Goal: Check status: Check status

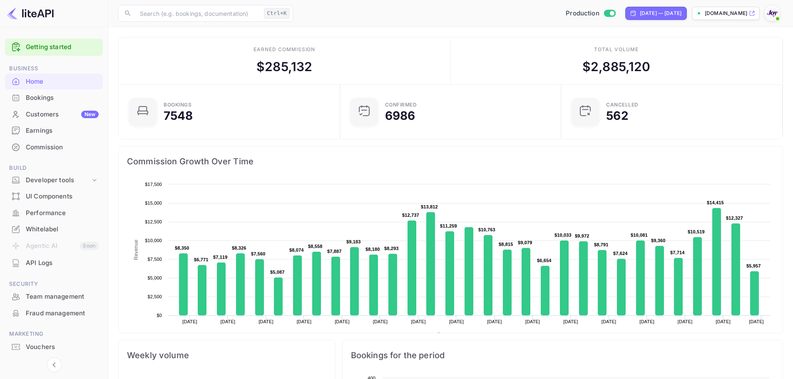
click at [42, 85] on div "Home" at bounding box center [62, 82] width 73 height 10
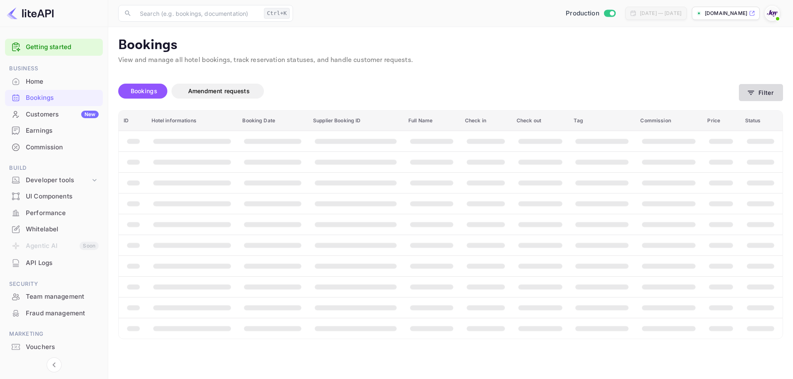
click at [753, 89] on icon "button" at bounding box center [750, 93] width 8 height 8
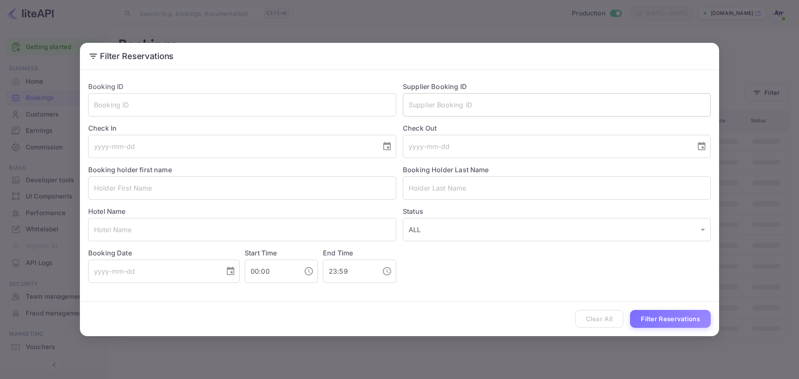
click at [491, 105] on input "text" at bounding box center [557, 104] width 308 height 23
paste input "7157448"
type input "7157448"
click at [656, 317] on button "Filter Reservations" at bounding box center [670, 319] width 81 height 18
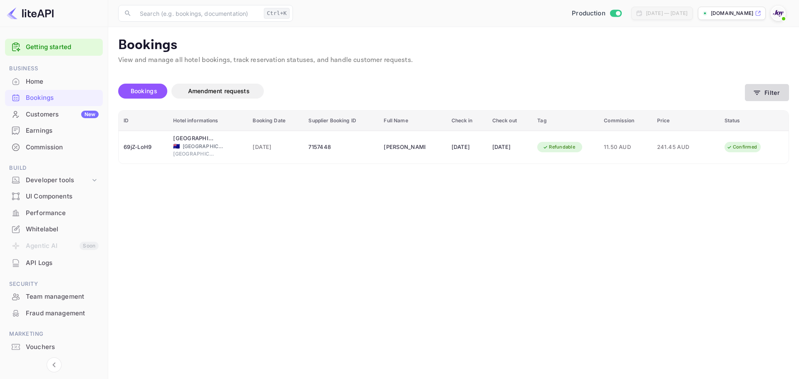
click at [774, 89] on button "Filter" at bounding box center [767, 92] width 44 height 17
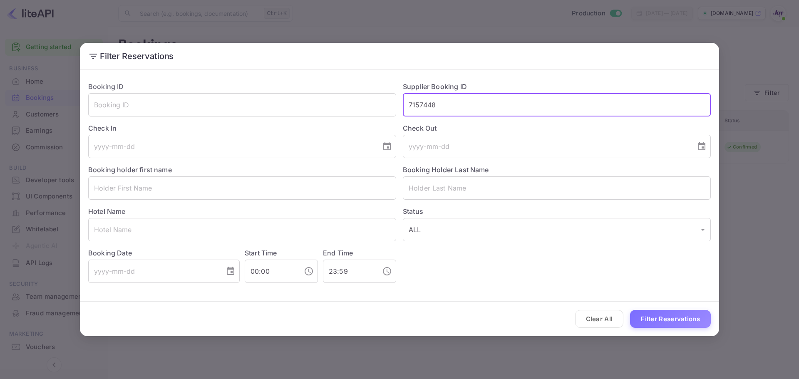
click at [423, 105] on input "7157448" at bounding box center [557, 104] width 308 height 23
paste input "9130197"
type input "9130197"
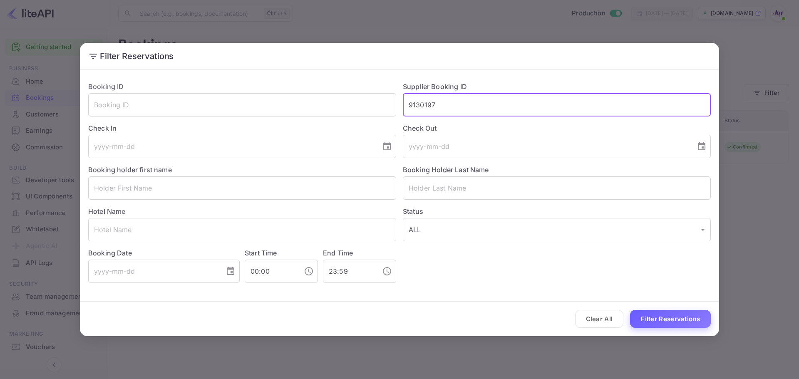
click at [651, 316] on button "Filter Reservations" at bounding box center [670, 319] width 81 height 18
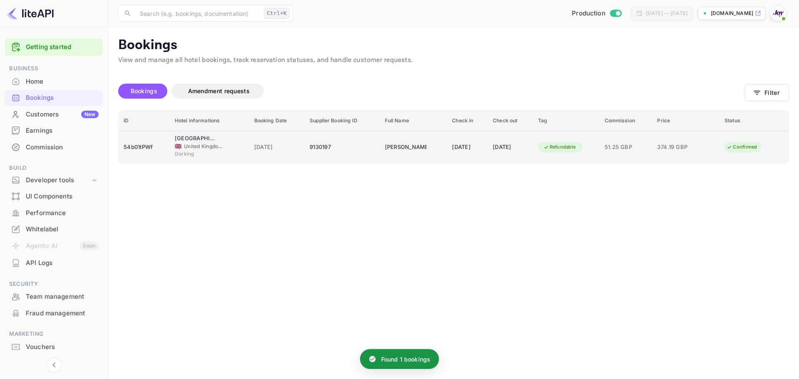
click at [452, 146] on div "[DATE]" at bounding box center [467, 147] width 31 height 13
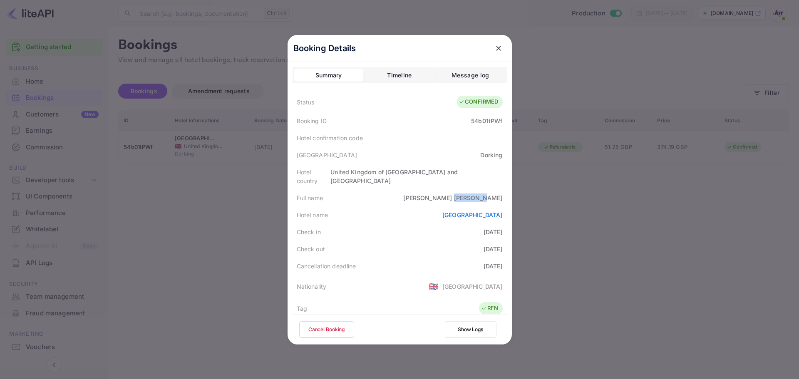
drag, startPoint x: 500, startPoint y: 188, endPoint x: 471, endPoint y: 190, distance: 29.2
click at [471, 190] on div "Full name [PERSON_NAME]" at bounding box center [400, 197] width 214 height 17
copy div "[PERSON_NAME]"
click at [468, 121] on div "Booking ID 54b01tPWf" at bounding box center [400, 120] width 214 height 17
drag, startPoint x: 469, startPoint y: 121, endPoint x: 498, endPoint y: 120, distance: 30.0
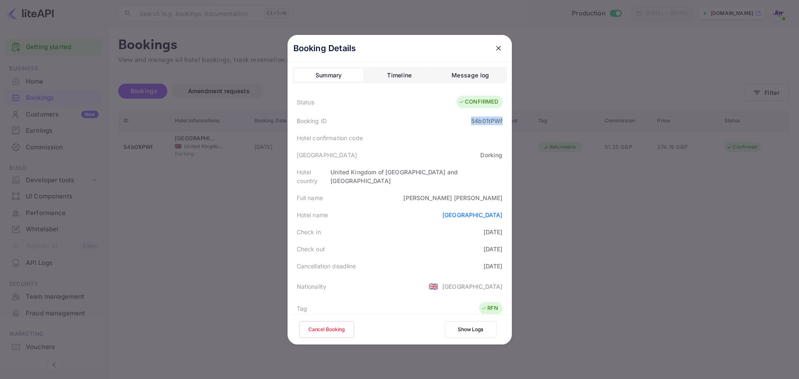
click at [498, 120] on div "54b01tPWf" at bounding box center [486, 121] width 31 height 9
copy div "54b01tPWf"
click at [197, 184] on div at bounding box center [399, 189] width 799 height 379
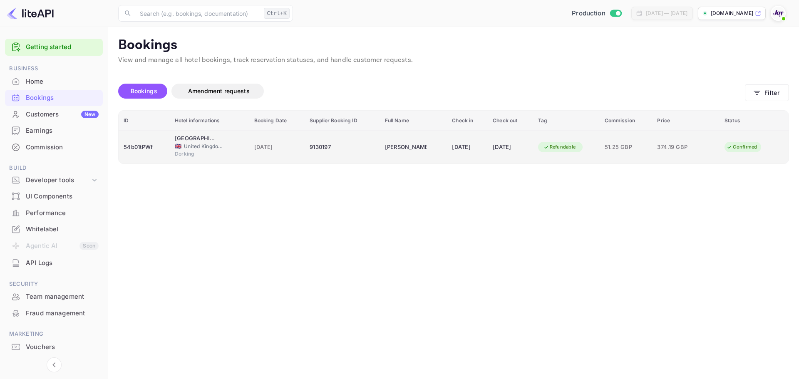
click at [380, 149] on td "[PERSON_NAME]" at bounding box center [413, 147] width 67 height 33
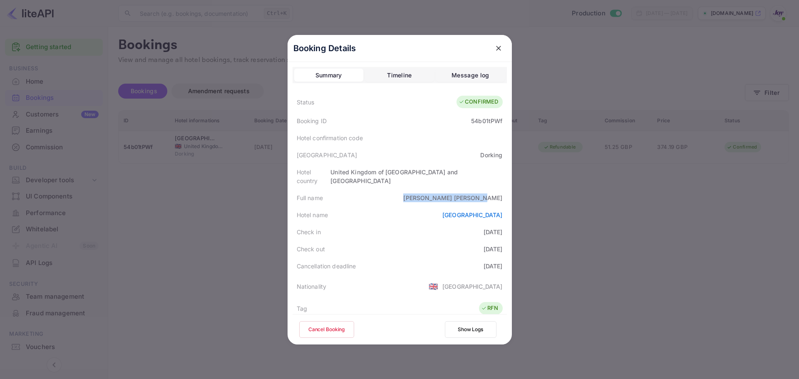
drag, startPoint x: 448, startPoint y: 188, endPoint x: 505, endPoint y: 189, distance: 57.4
click at [505, 189] on div "Booking Details Summary Timeline Message log Status CONFIRMED Booking ID 54b01t…" at bounding box center [400, 190] width 224 height 310
copy div "[PERSON_NAME]"
click at [494, 46] on icon "close" at bounding box center [498, 48] width 8 height 8
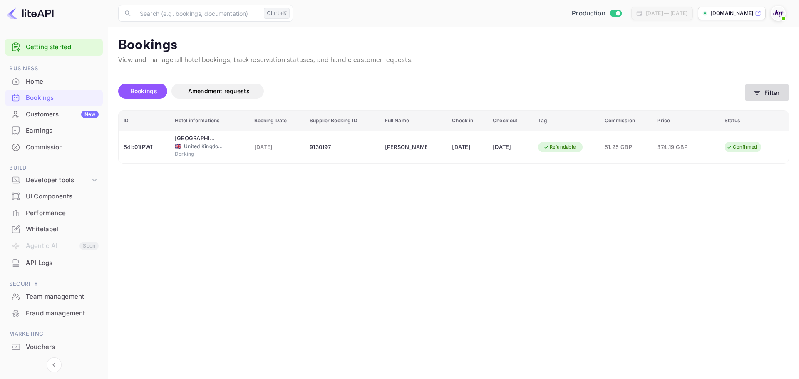
click at [759, 95] on icon "button" at bounding box center [757, 93] width 8 height 8
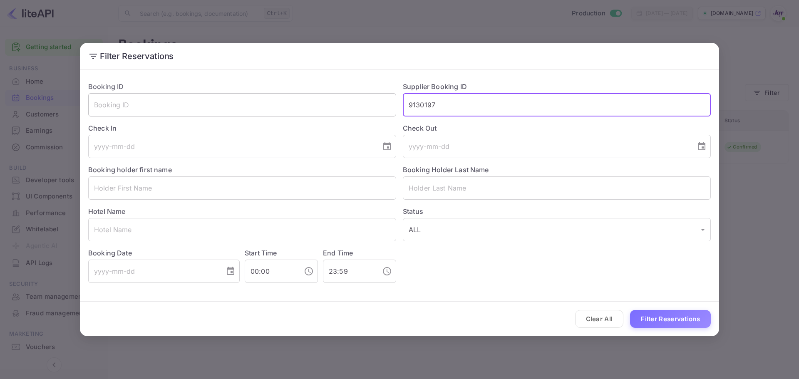
drag, startPoint x: 440, startPoint y: 107, endPoint x: 370, endPoint y: 99, distance: 70.4
click at [370, 99] on div "Booking ID ​ Supplier Booking ID 9130197 ​ Check In ​ Check Out ​ Booking holde…" at bounding box center [396, 179] width 629 height 208
paste input "[PERSON_NAME]"
type input "[PERSON_NAME]"
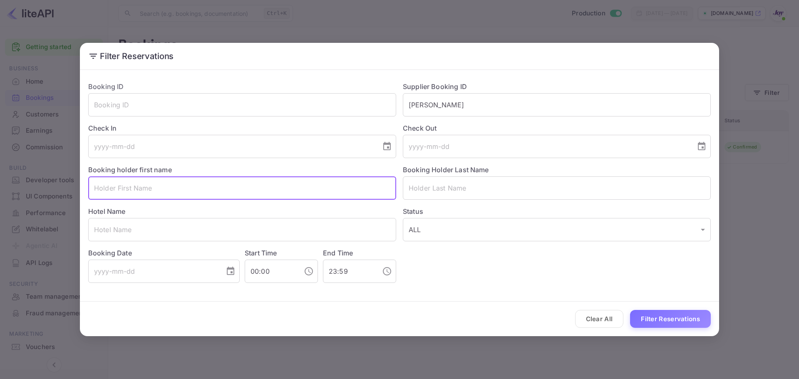
click at [143, 185] on input "text" at bounding box center [242, 187] width 308 height 23
paste input "[PERSON_NAME]"
drag, startPoint x: 155, startPoint y: 187, endPoint x: 119, endPoint y: 191, distance: 35.9
click at [119, 191] on input "[PERSON_NAME]" at bounding box center [242, 187] width 308 height 23
type input "[PERSON_NAME]"
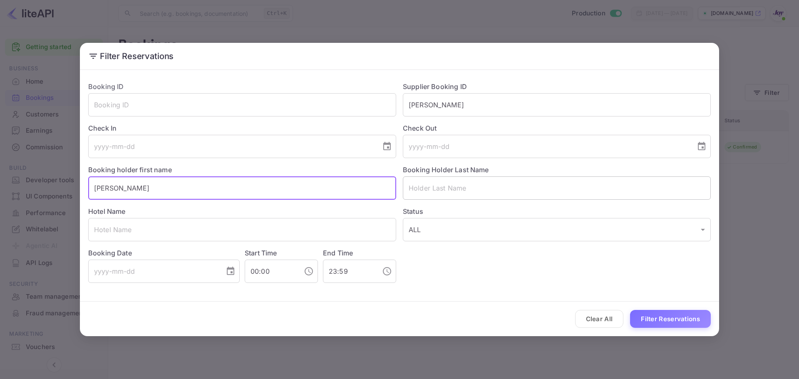
click at [531, 176] on input "text" at bounding box center [557, 187] width 308 height 23
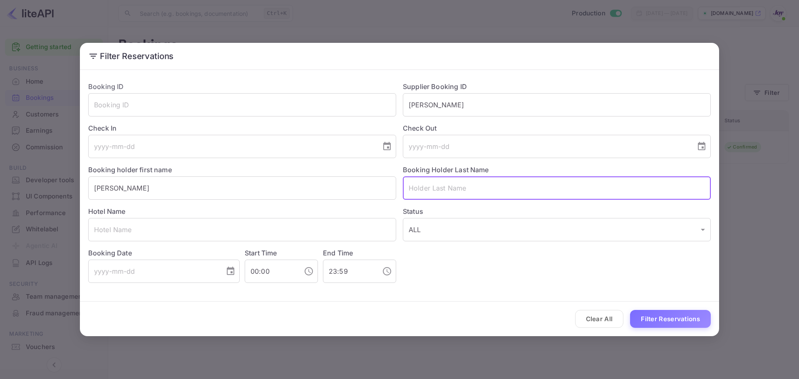
paste input "[PERSON_NAME]"
type input "[PERSON_NAME]"
click at [657, 323] on button "Filter Reservations" at bounding box center [670, 319] width 81 height 18
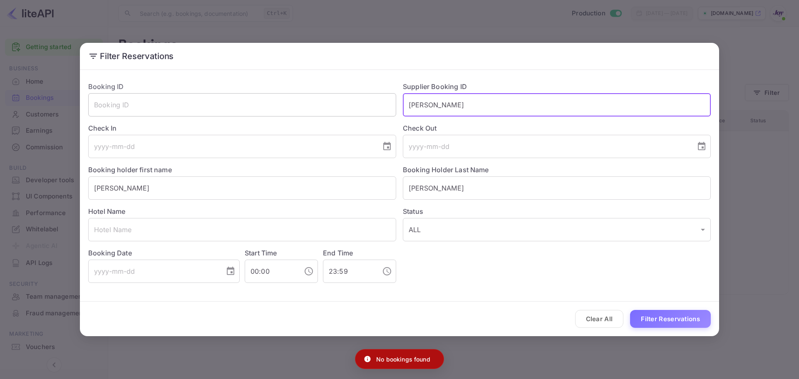
drag, startPoint x: 484, startPoint y: 111, endPoint x: 338, endPoint y: 101, distance: 146.0
click at [338, 101] on div "Booking ID ​ Supplier Booking ID [PERSON_NAME] ​ Check In ​ Check Out ​ Booking…" at bounding box center [396, 179] width 629 height 208
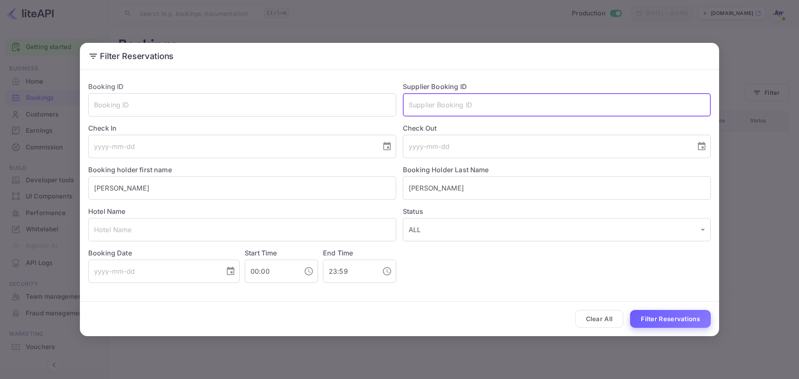
click at [669, 315] on button "Filter Reservations" at bounding box center [670, 319] width 81 height 18
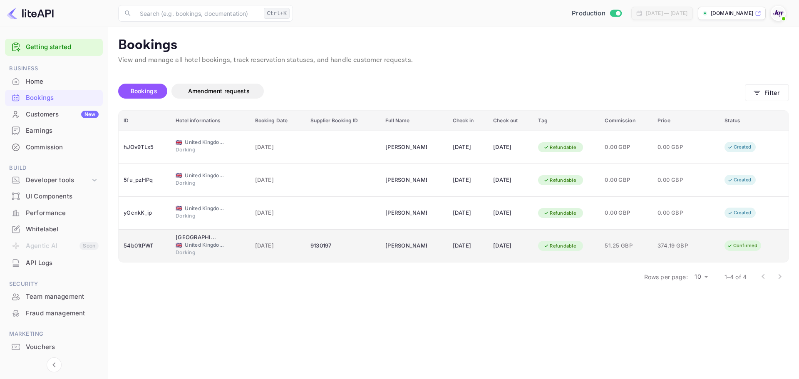
click at [518, 250] on div "[DATE]" at bounding box center [510, 245] width 35 height 13
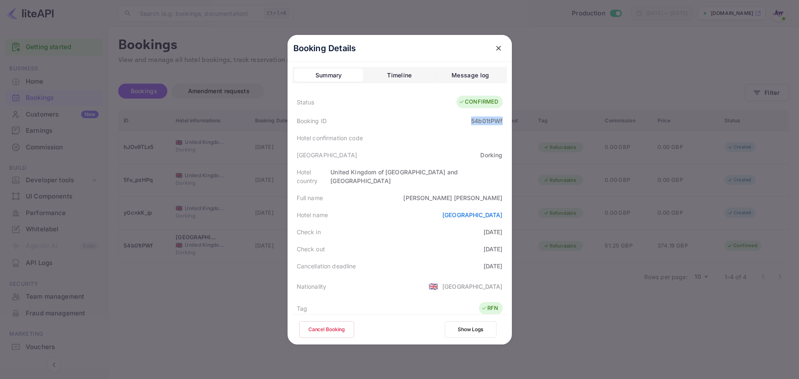
drag, startPoint x: 469, startPoint y: 120, endPoint x: 502, endPoint y: 117, distance: 33.5
click at [501, 117] on div "Booking ID 54b01tPWf" at bounding box center [400, 120] width 214 height 17
copy div "54b01tPWf"
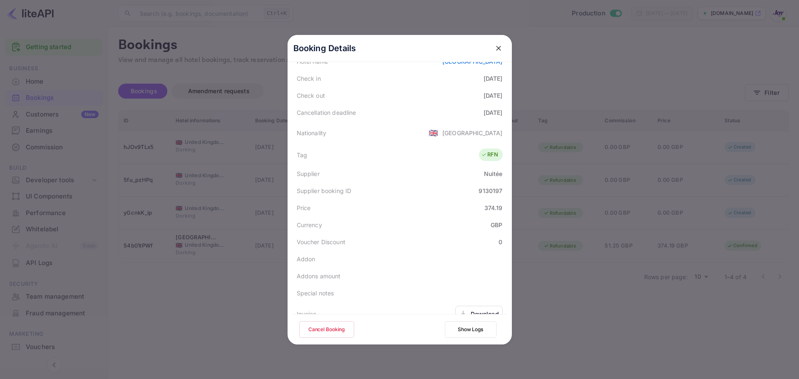
scroll to position [166, 0]
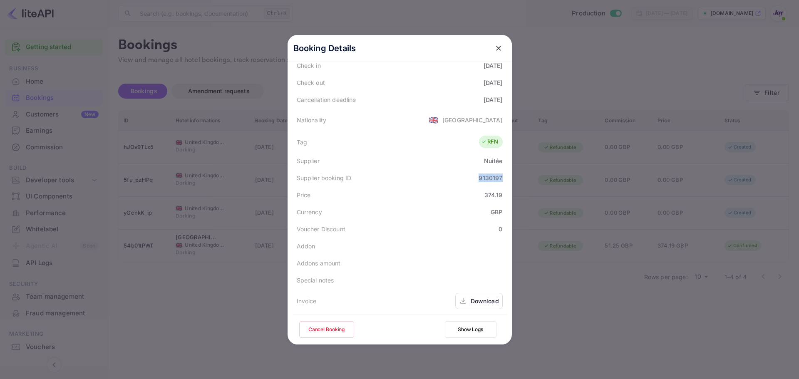
drag, startPoint x: 476, startPoint y: 170, endPoint x: 511, endPoint y: 166, distance: 34.8
click at [511, 166] on div "Booking Details Summary Timeline Message log Status CONFIRMED Booking ID 54b01t…" at bounding box center [400, 190] width 224 height 310
copy div "9130197"
drag, startPoint x: 481, startPoint y: 170, endPoint x: 488, endPoint y: 175, distance: 8.4
click at [488, 175] on div "Supplier booking ID 9130197" at bounding box center [400, 177] width 214 height 17
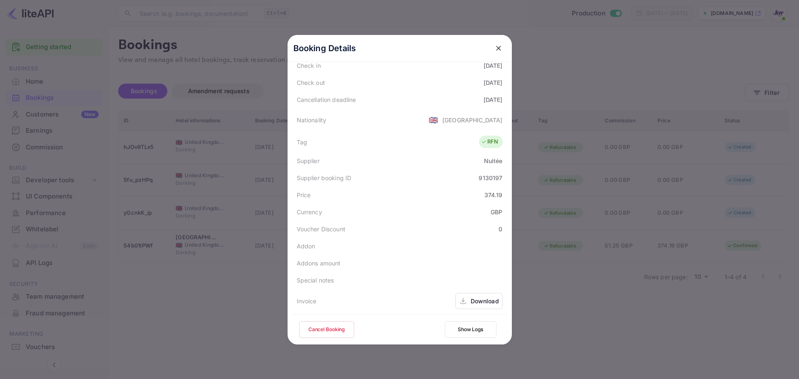
click at [481, 174] on div "9130197" at bounding box center [491, 178] width 24 height 9
copy div "9130197"
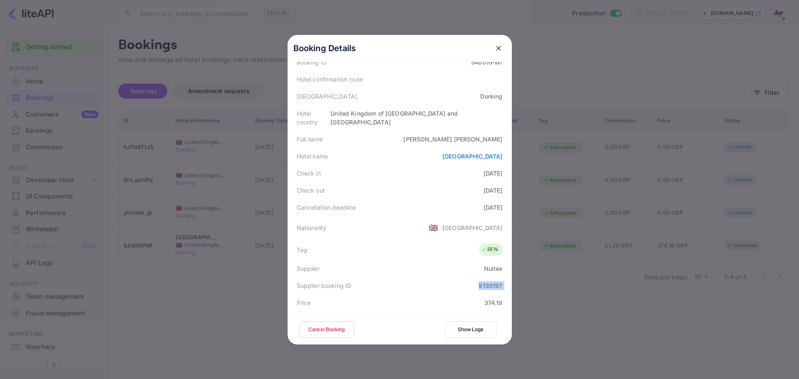
scroll to position [0, 0]
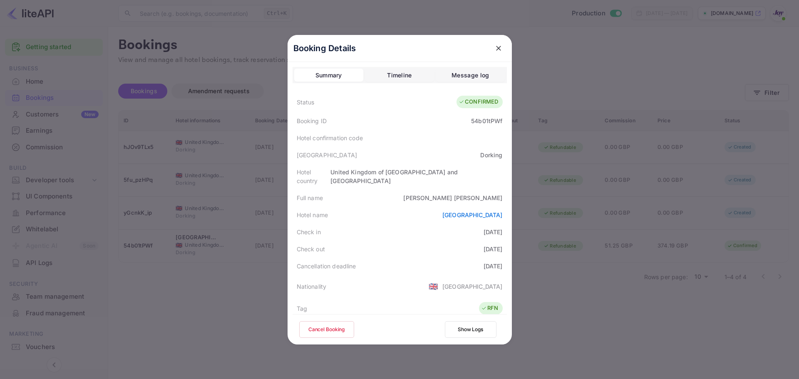
click at [478, 193] on div "[PERSON_NAME]" at bounding box center [452, 197] width 99 height 9
copy div "[PERSON_NAME]"
click at [491, 47] on button "close" at bounding box center [498, 48] width 15 height 15
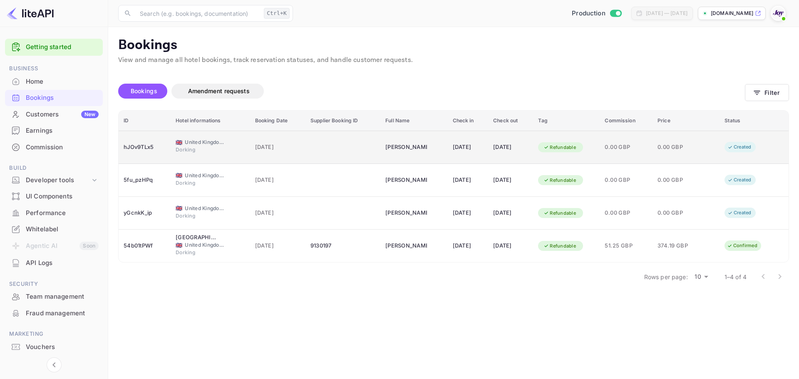
click at [501, 136] on td "[DATE]" at bounding box center [510, 147] width 45 height 33
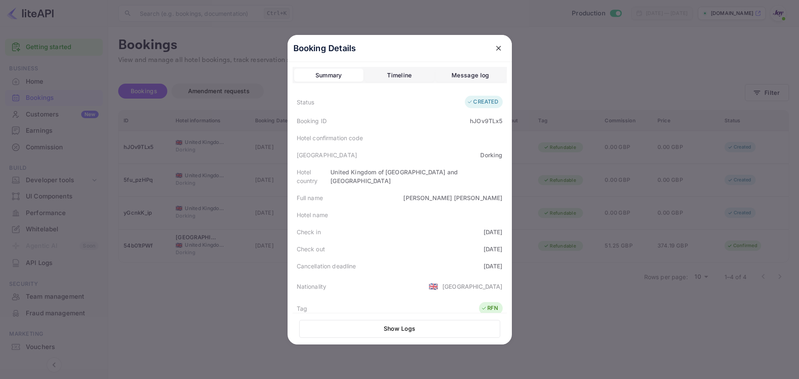
scroll to position [186, 0]
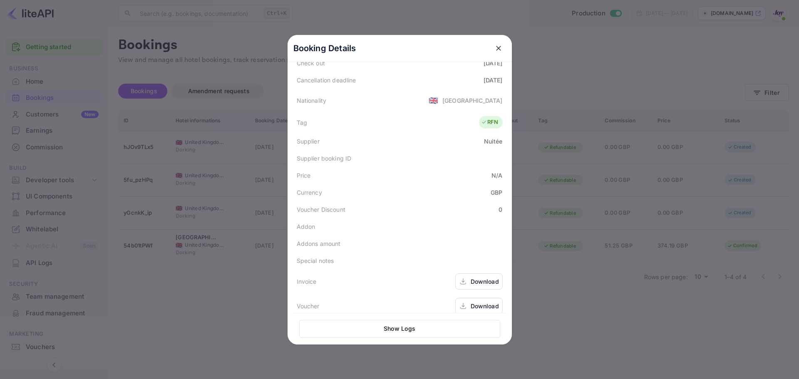
click at [558, 103] on div at bounding box center [399, 189] width 799 height 379
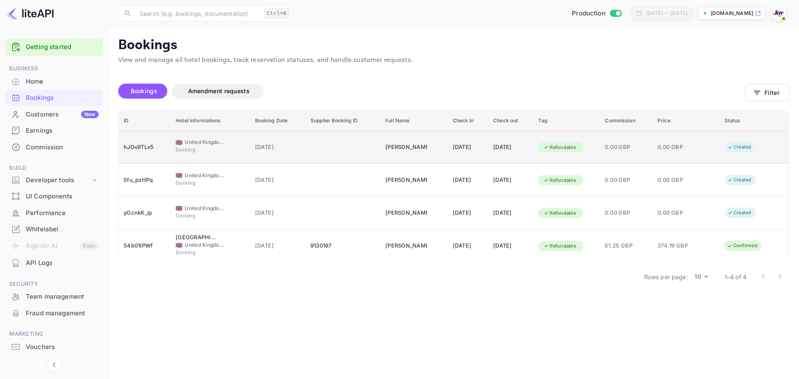
click at [557, 152] on div "Refundable" at bounding box center [559, 147] width 43 height 10
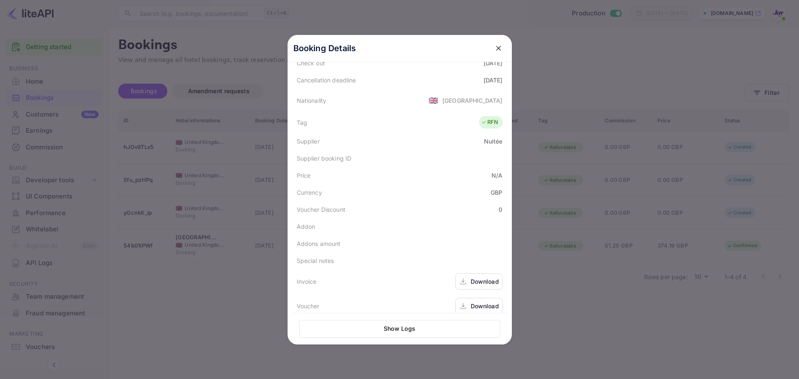
click at [617, 45] on div at bounding box center [399, 189] width 799 height 379
